Goal: Task Accomplishment & Management: Use online tool/utility

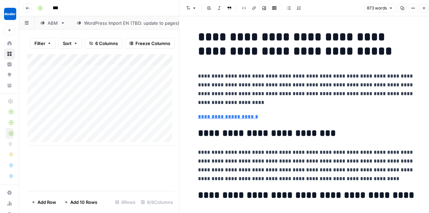
click at [424, 9] on icon "button" at bounding box center [424, 8] width 4 height 4
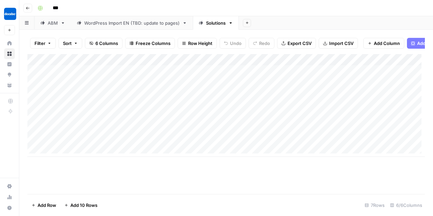
click at [86, 145] on div "Add Column" at bounding box center [225, 105] width 397 height 103
click at [315, 143] on div "Add Column" at bounding box center [225, 105] width 397 height 103
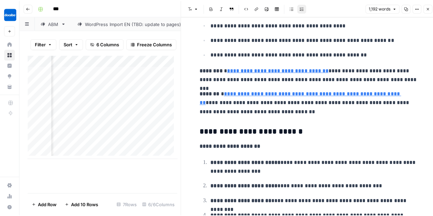
scroll to position [337, 0]
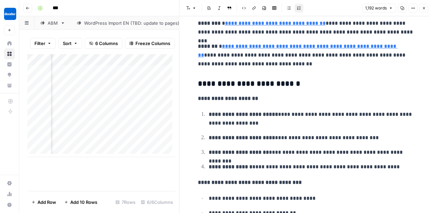
click at [423, 7] on icon "button" at bounding box center [424, 8] width 4 height 4
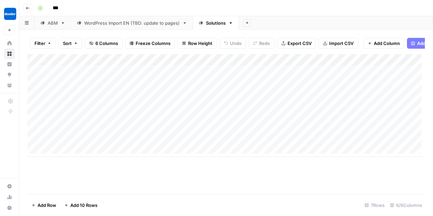
click at [72, 143] on div "Add Column" at bounding box center [225, 105] width 397 height 103
click at [53, 144] on textarea "**********" at bounding box center [105, 143] width 108 height 9
type textarea "**********"
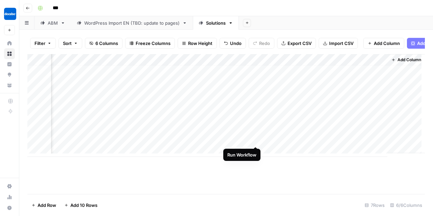
click at [255, 139] on div "Add Column" at bounding box center [225, 105] width 397 height 103
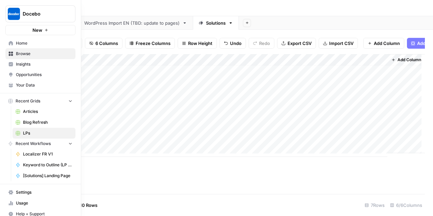
click at [31, 123] on span "Blog Refresh" at bounding box center [47, 122] width 49 height 6
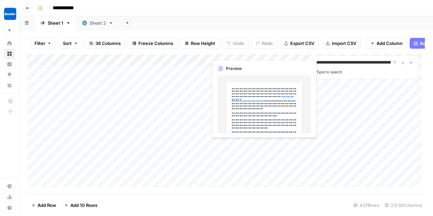
scroll to position [0, 108]
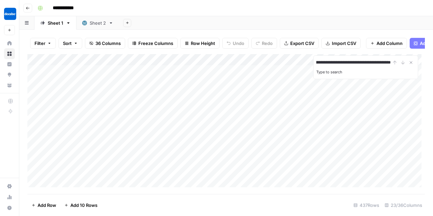
type input "**********"
click at [403, 65] on div "**********" at bounding box center [365, 62] width 99 height 8
click at [95, 21] on div "Sheet 2" at bounding box center [98, 23] width 16 height 7
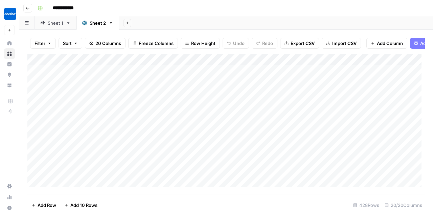
click at [51, 24] on div "Sheet 1" at bounding box center [56, 23] width 16 height 7
click at [34, 41] on span "Filter" at bounding box center [39, 43] width 11 height 7
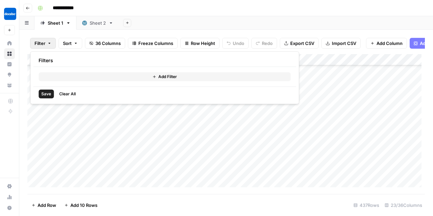
click at [104, 73] on button "Add Filter" at bounding box center [165, 76] width 252 height 9
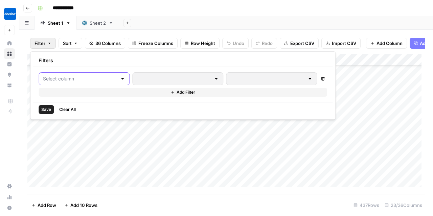
click at [95, 81] on input "text" at bounding box center [80, 78] width 74 height 7
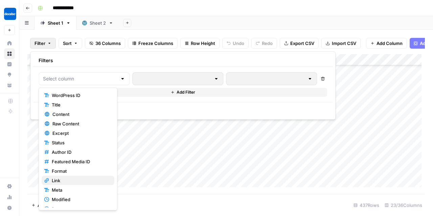
click at [84, 179] on span "Link" at bounding box center [80, 180] width 57 height 7
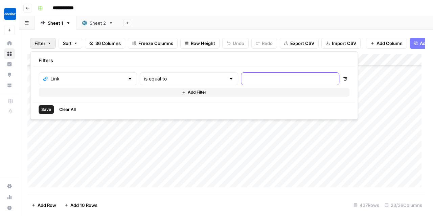
click at [245, 76] on input "text" at bounding box center [290, 78] width 90 height 7
paste input "[URL][DOMAIN_NAME]"
type input "[URL][DOMAIN_NAME]"
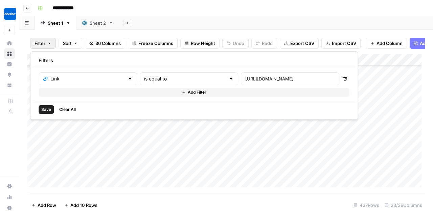
click at [47, 109] on span "Save" at bounding box center [46, 110] width 10 height 6
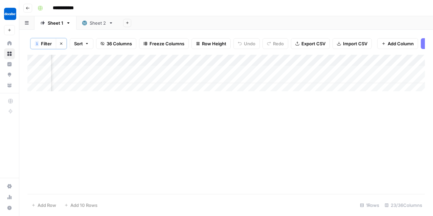
scroll to position [0, 934]
click at [204, 64] on div "Add Column" at bounding box center [225, 75] width 397 height 40
click at [171, 124] on div "Add Column" at bounding box center [225, 124] width 397 height 139
click at [181, 77] on div "Add Column" at bounding box center [225, 75] width 397 height 40
click at [184, 79] on div "Add Column" at bounding box center [225, 75] width 397 height 40
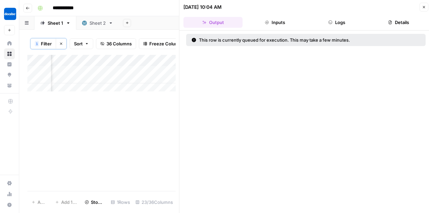
click at [425, 7] on icon "button" at bounding box center [424, 7] width 4 height 4
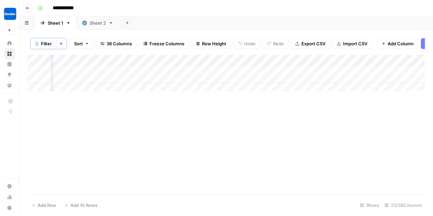
scroll to position [0, 1003]
click at [244, 153] on div "Add Column" at bounding box center [225, 124] width 397 height 139
click at [183, 111] on div "Add Column" at bounding box center [225, 124] width 397 height 139
